Goal: Task Accomplishment & Management: Manage account settings

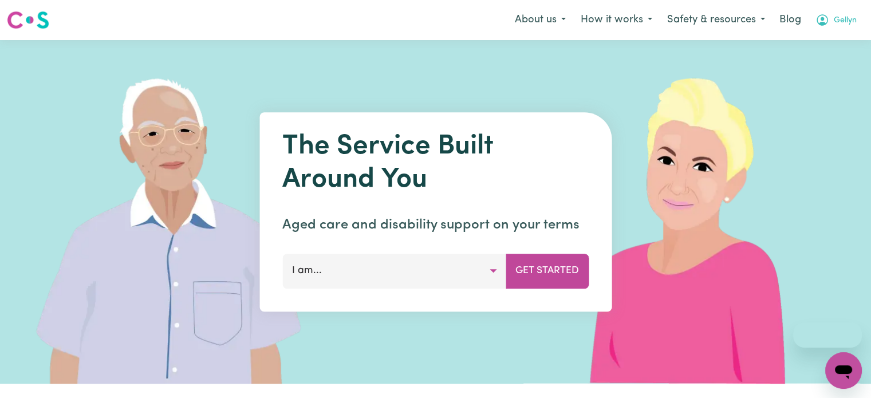
click at [849, 25] on span "Gellyn" at bounding box center [845, 20] width 23 height 13
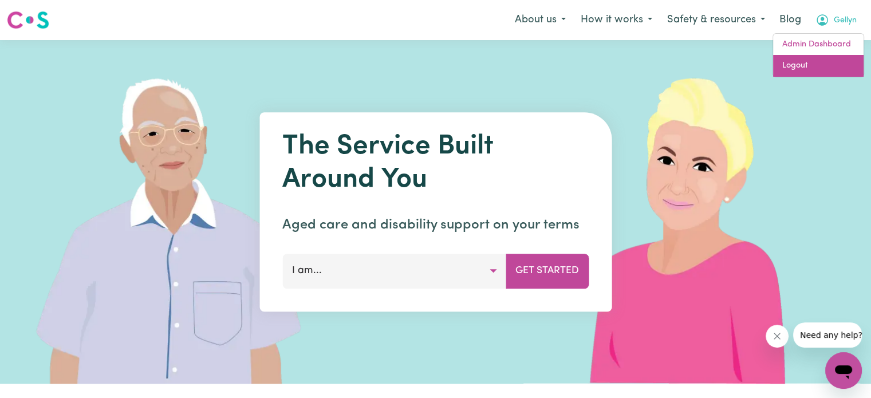
click at [845, 61] on link "Logout" at bounding box center [818, 66] width 91 height 22
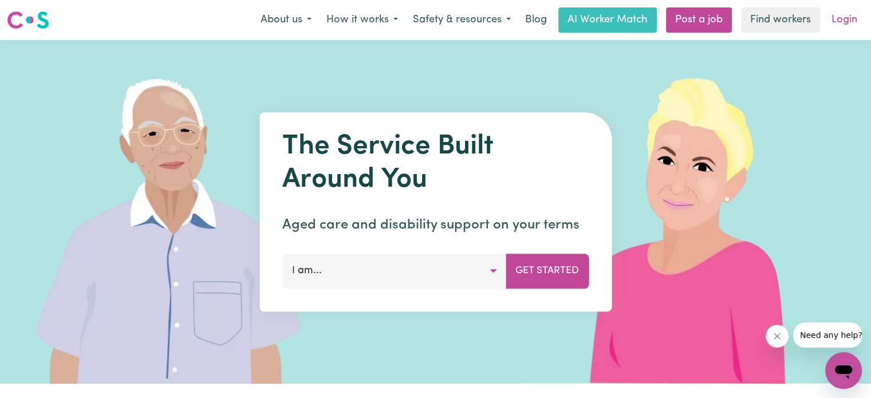
click at [846, 20] on link "Login" at bounding box center [845, 19] width 40 height 25
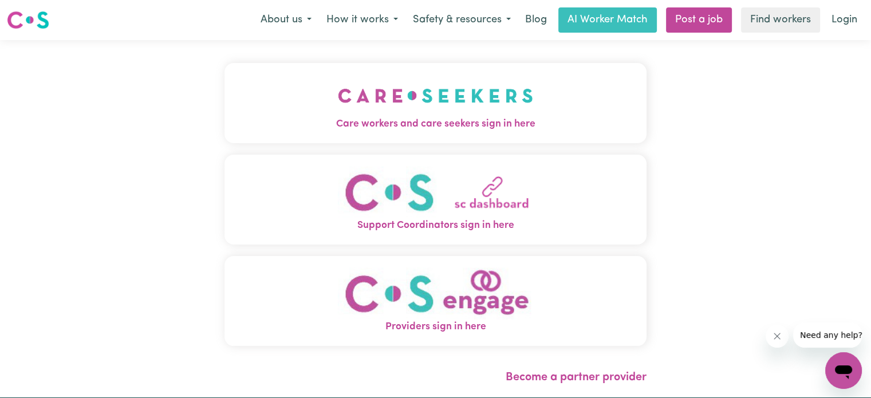
click at [527, 97] on img "Care workers and care seekers sign in here" at bounding box center [435, 95] width 195 height 42
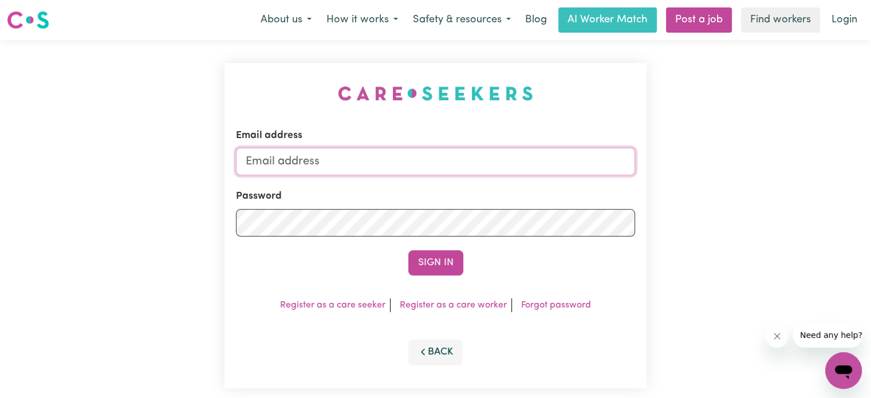
type input "[EMAIL_ADDRESS][DOMAIN_NAME]"
click at [277, 164] on input "[EMAIL_ADDRESS][DOMAIN_NAME]" at bounding box center [435, 162] width 399 height 28
click at [433, 262] on button "Sign In" at bounding box center [436, 262] width 55 height 25
